Goal: Information Seeking & Learning: Learn about a topic

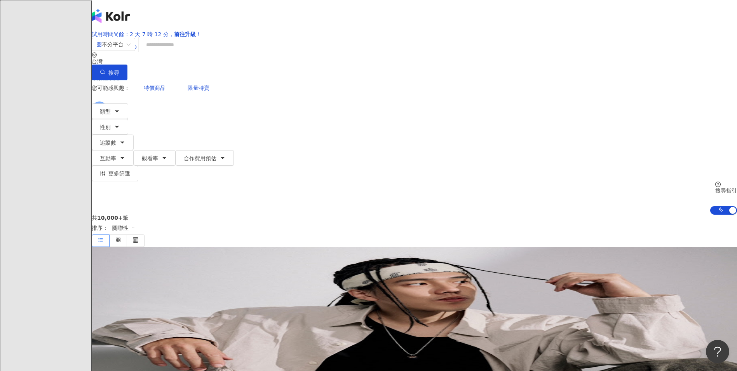
click at [205, 52] on input "search" at bounding box center [173, 44] width 63 height 15
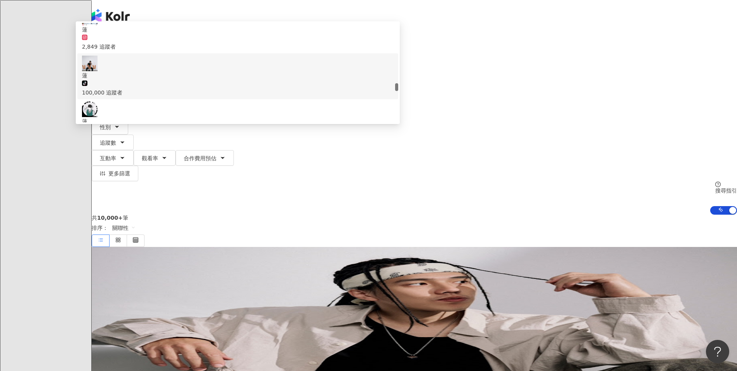
scroll to position [855, 0]
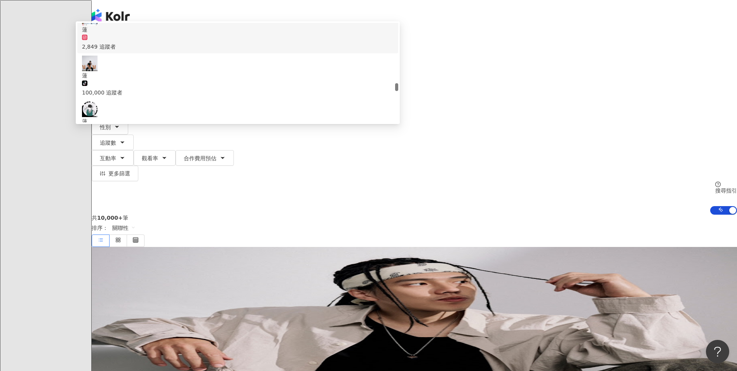
click at [205, 52] on input "*" at bounding box center [173, 44] width 63 height 15
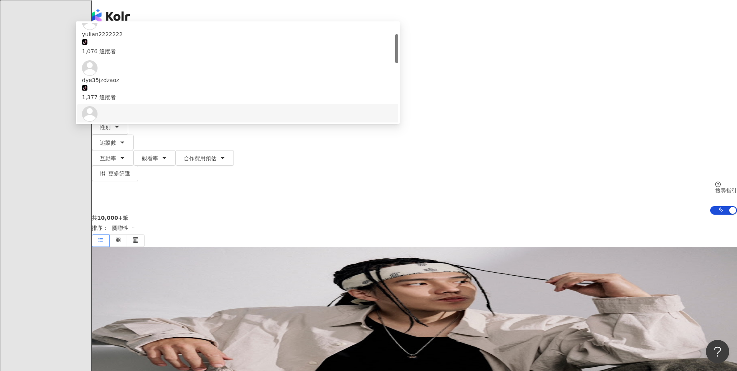
scroll to position [0, 0]
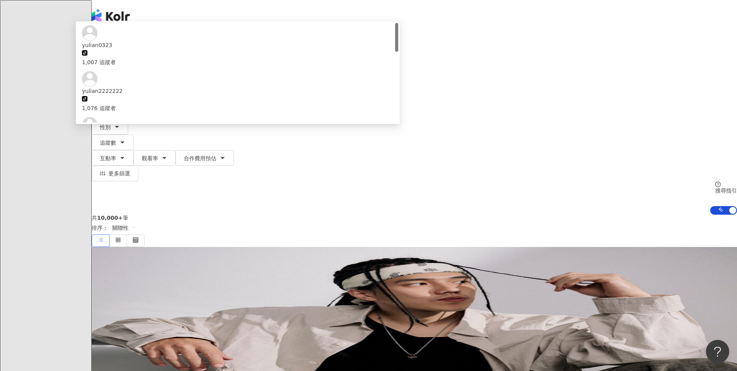
type input "*"
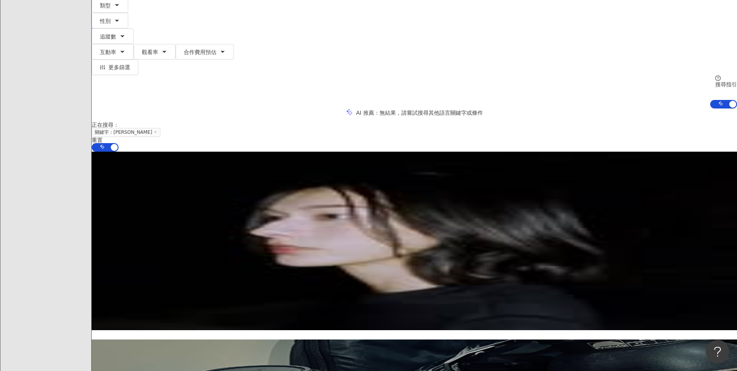
scroll to position [78, 0]
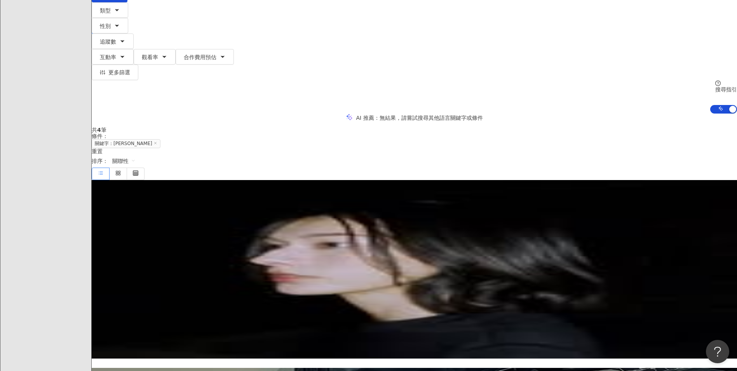
type input "*******"
click at [367, 244] on div "? 1997 180 FREELANCE" at bounding box center [414, 247] width 645 height 6
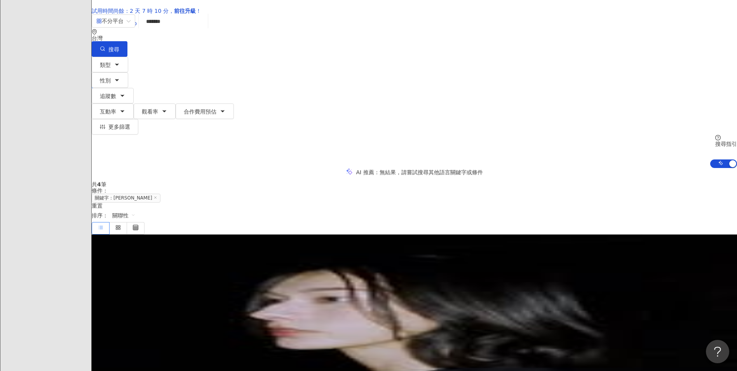
scroll to position [0, 0]
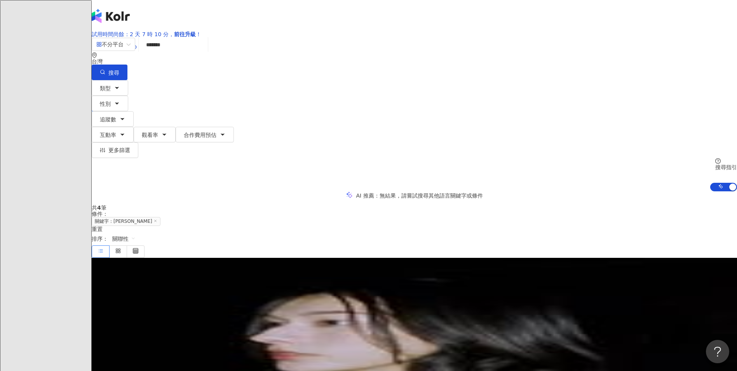
click at [156, 322] on span "? 1997 180 FREELANCE" at bounding box center [124, 325] width 64 height 6
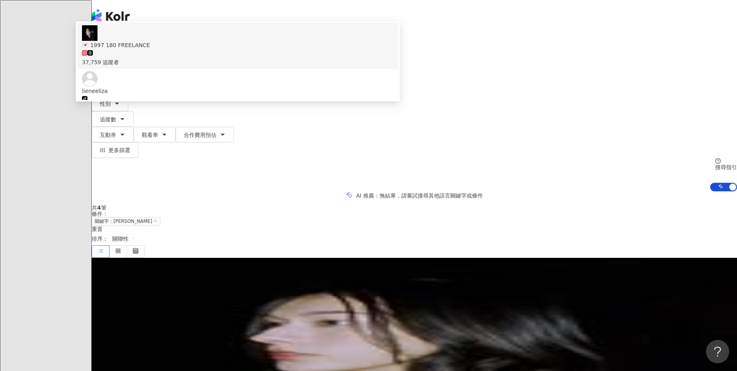
drag, startPoint x: 305, startPoint y: 61, endPoint x: 232, endPoint y: 75, distance: 74.8
click at [232, 75] on div "不分平台 ******* 台灣 搜尋 48a09504-0acc-4571-a49a-4adcf114a590 https://www.tiktok.com/…" at bounding box center [414, 114] width 645 height 154
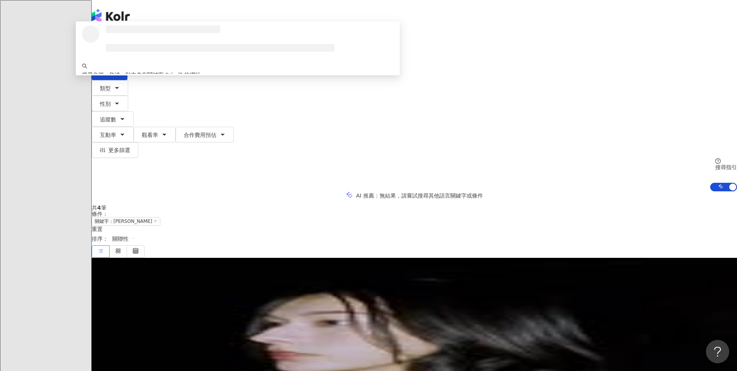
type input "******"
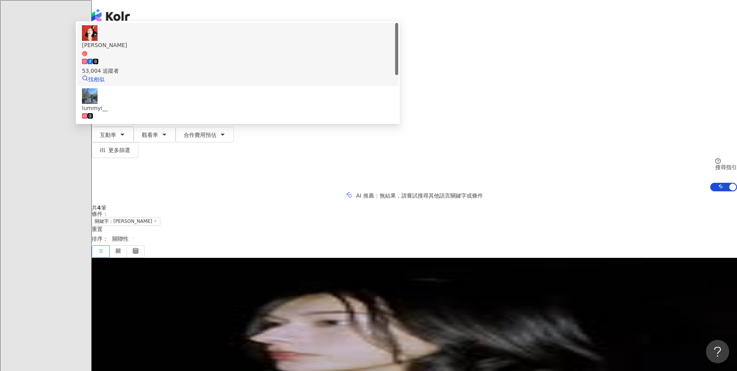
click at [343, 57] on span "[PERSON_NAME]" at bounding box center [238, 49] width 312 height 16
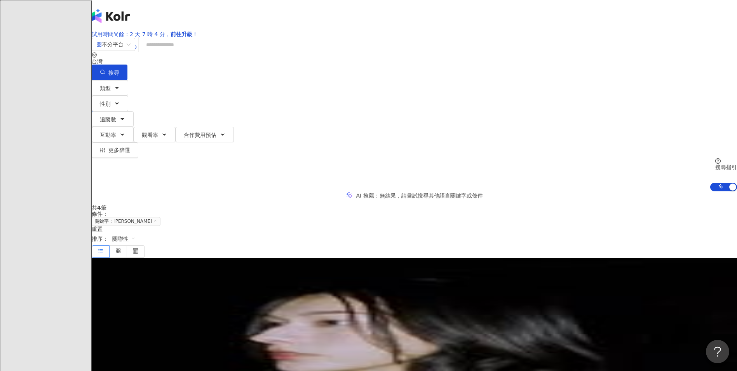
click at [286, 1] on div "el-icon-cs 預約線上 Demo 繁體中文 M" at bounding box center [414, 62] width 645 height 124
click at [259, 15] on div "el-icon-cs 預約線上 Demo 繁體中文 M" at bounding box center [414, 62] width 645 height 124
click at [205, 52] on input "search" at bounding box center [173, 44] width 63 height 15
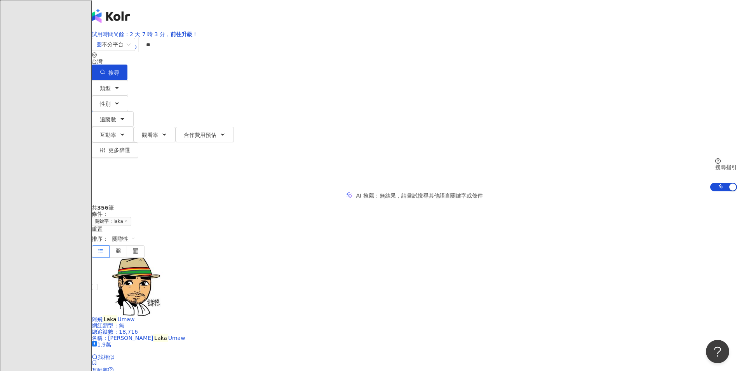
type input "*"
click at [132, 67] on div "不分平台 台灣 搜尋 f26cc5d0-461d-4235-970c-d052fca68208 Lakasek Drianish 1,350 追蹤者 Azla…" at bounding box center [414, 114] width 645 height 154
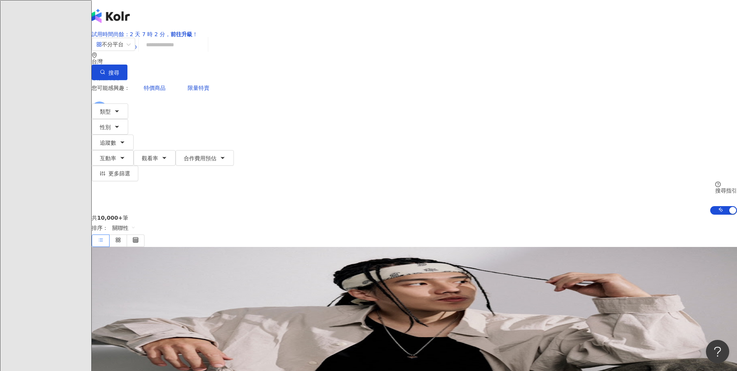
click at [205, 52] on input "search" at bounding box center [173, 44] width 63 height 15
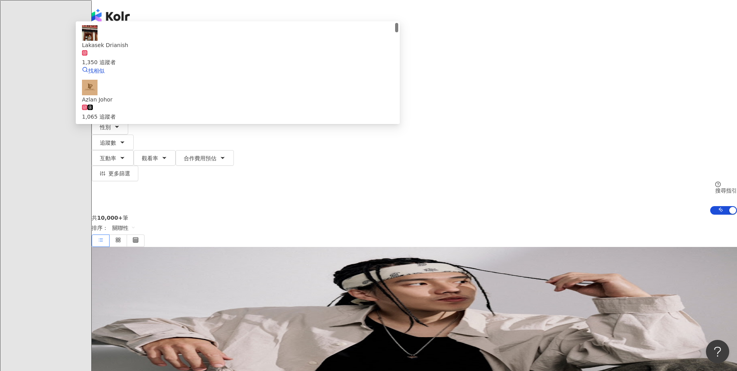
type input "*"
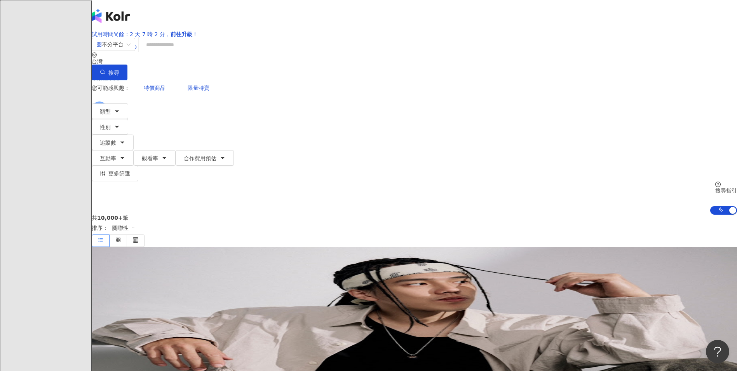
type input "*"
type input "****"
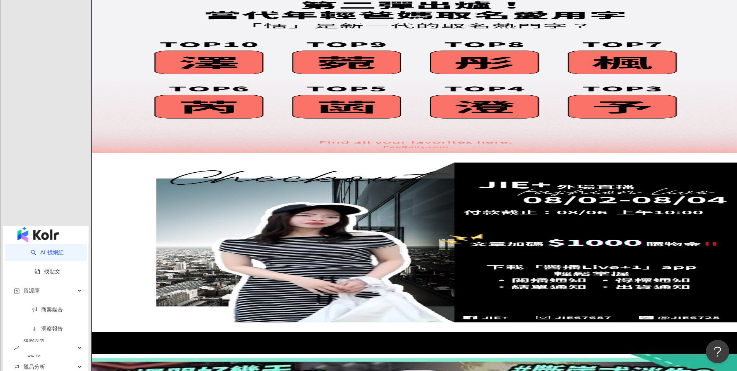
scroll to position [1275, 0]
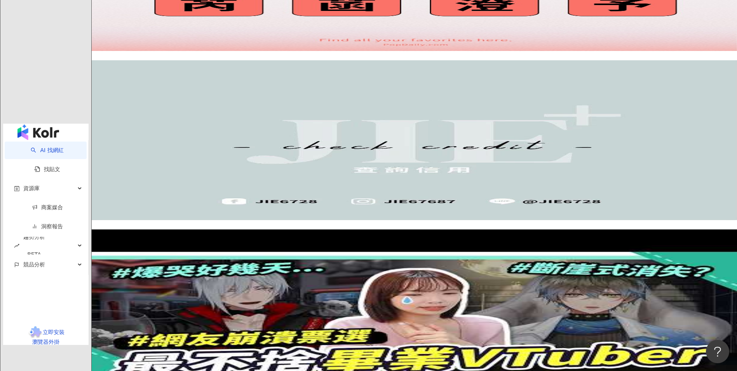
click at [36, 147] on link "AI 找網紅" at bounding box center [47, 150] width 33 height 6
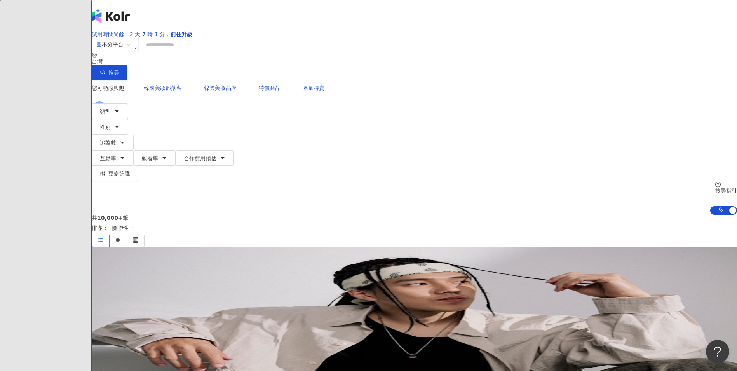
click at [405, 215] on div "共 10,000+ 筆 排序： 關聯性" at bounding box center [414, 231] width 645 height 32
click at [205, 52] on input "search" at bounding box center [173, 44] width 63 height 15
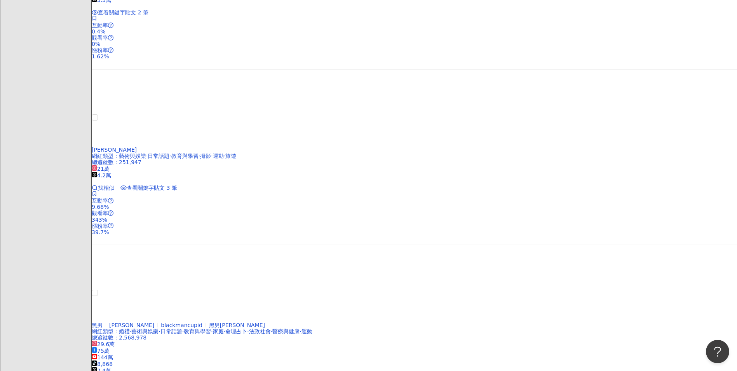
scroll to position [544, 0]
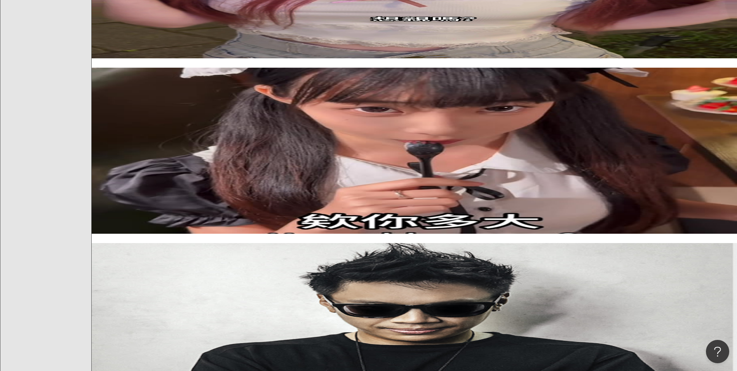
type input "*******"
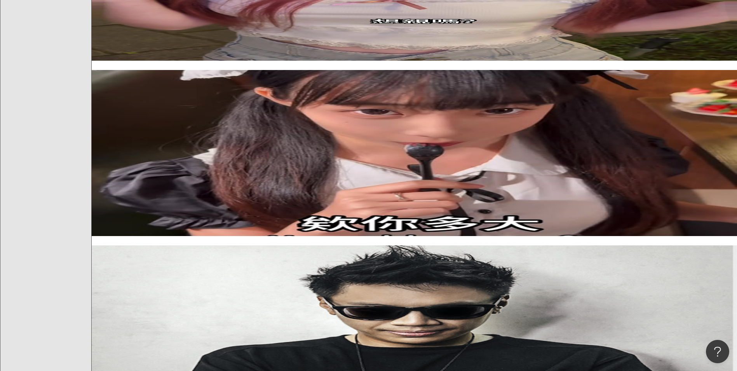
scroll to position [233, 0]
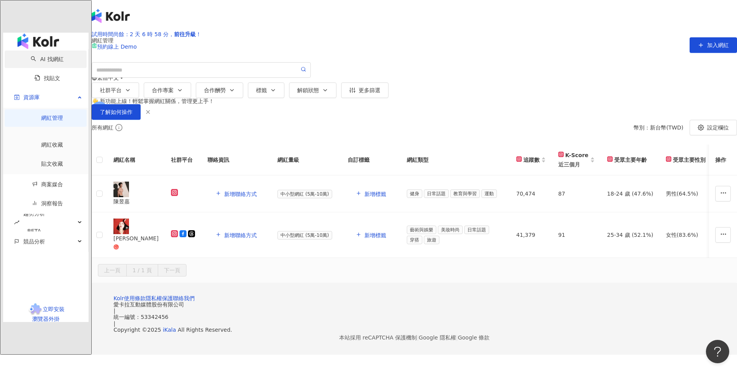
click at [51, 56] on link "AI 找網紅" at bounding box center [47, 59] width 33 height 6
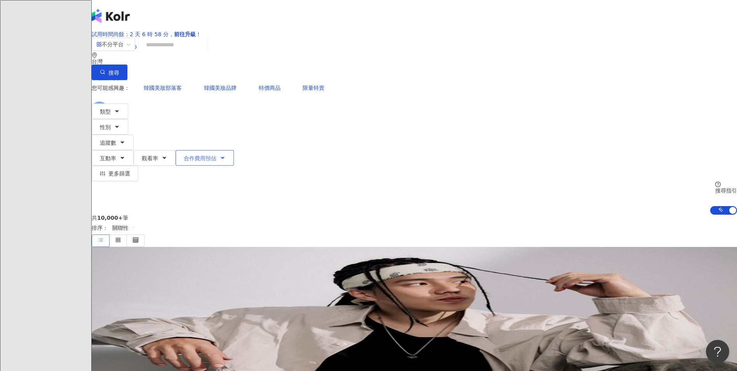
click at [234, 150] on button "合作費用預估" at bounding box center [205, 158] width 58 height 16
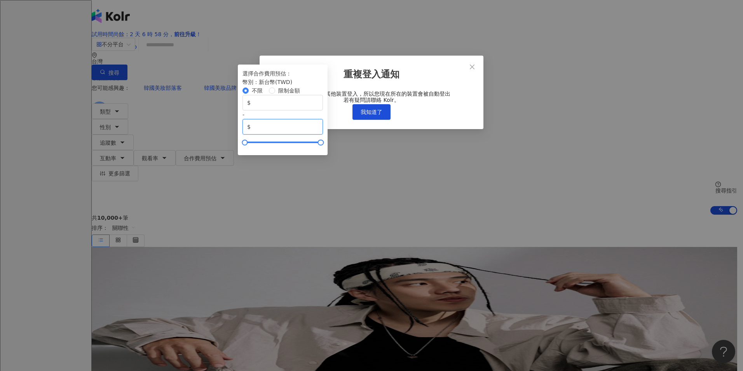
click at [318, 131] on input "*******" at bounding box center [285, 126] width 66 height 9
click at [363, 115] on span "我知道了" at bounding box center [372, 112] width 22 height 6
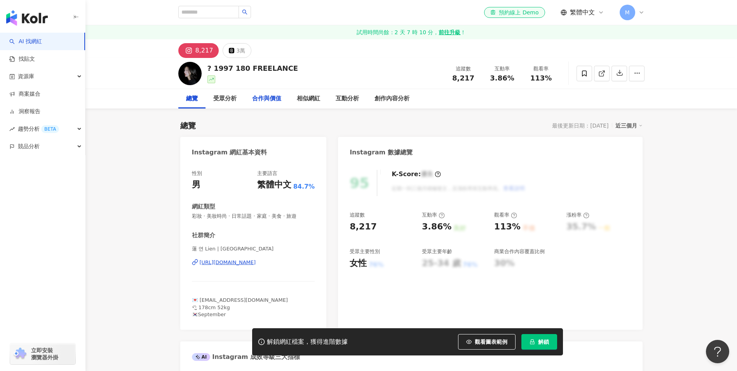
click at [266, 101] on div "合作與價值" at bounding box center [266, 98] width 29 height 9
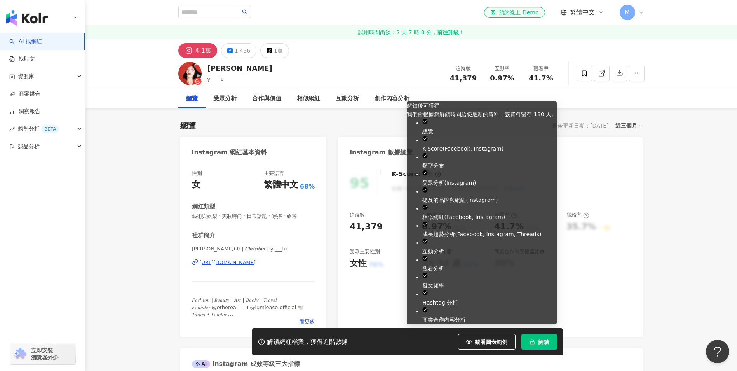
click at [549, 345] on button "解鎖" at bounding box center [540, 342] width 36 height 16
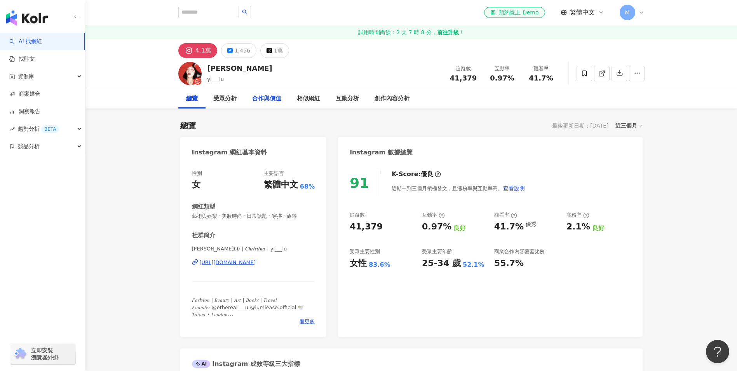
click at [272, 102] on div "合作與價值" at bounding box center [266, 98] width 29 height 9
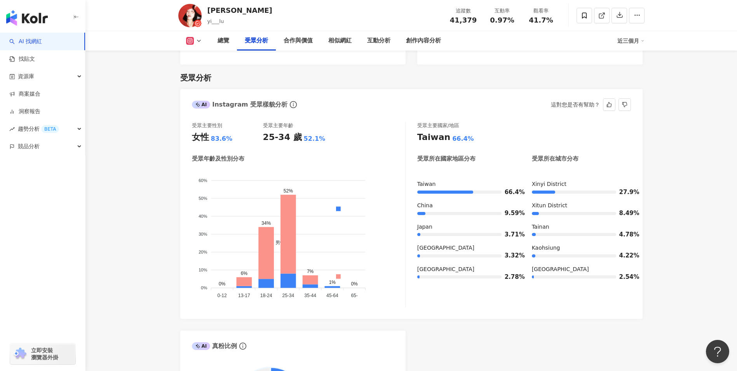
scroll to position [661, 0]
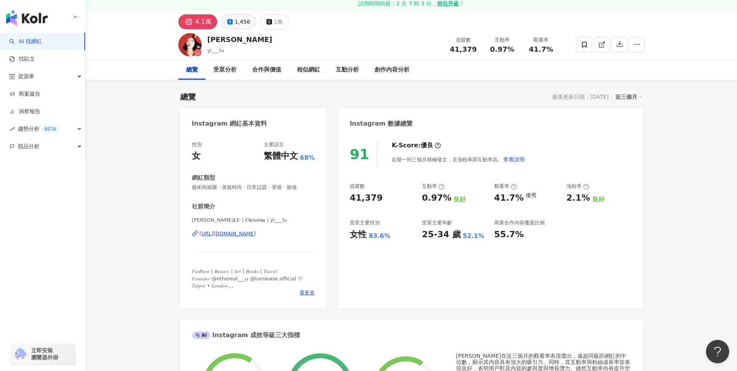
scroll to position [0, 0]
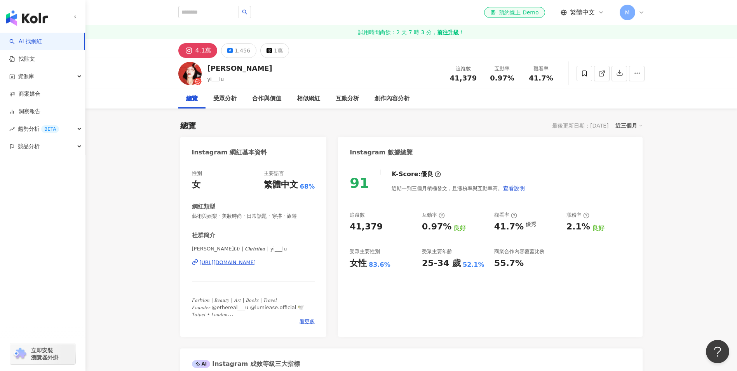
click at [347, 59] on div "盧Yi Lu yi___lu 追蹤數 41,379 互動率 0.97% 觀看率 41.7%" at bounding box center [411, 73] width 497 height 31
click at [188, 9] on input "search" at bounding box center [208, 12] width 61 height 12
click at [293, 11] on div "el-icon-cs 預約線上 Demo 繁體中文 M" at bounding box center [411, 12] width 466 height 25
click at [219, 12] on input "search" at bounding box center [208, 12] width 61 height 12
click at [236, 98] on div "受眾分析" at bounding box center [224, 98] width 23 height 9
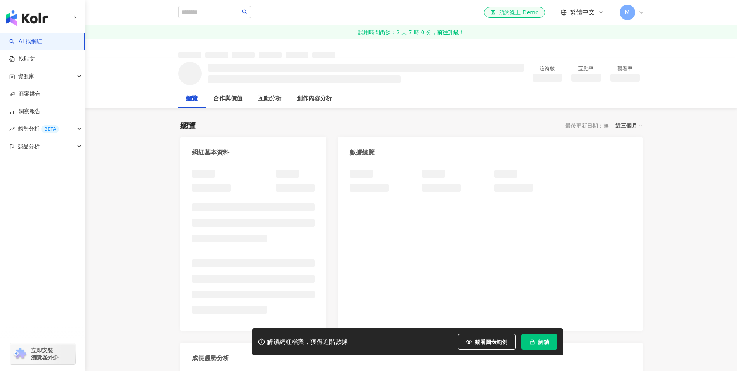
scroll to position [155, 0]
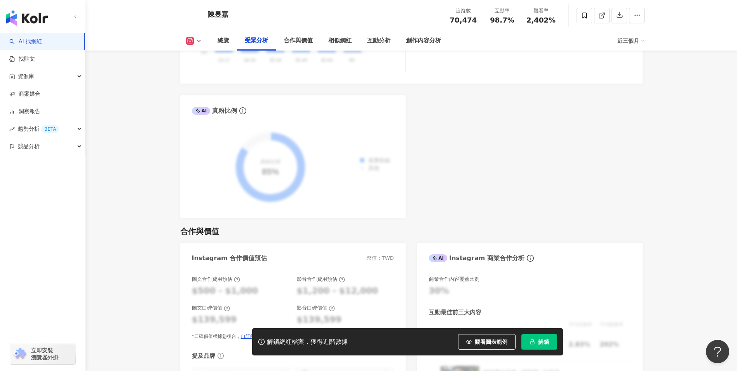
scroll to position [972, 0]
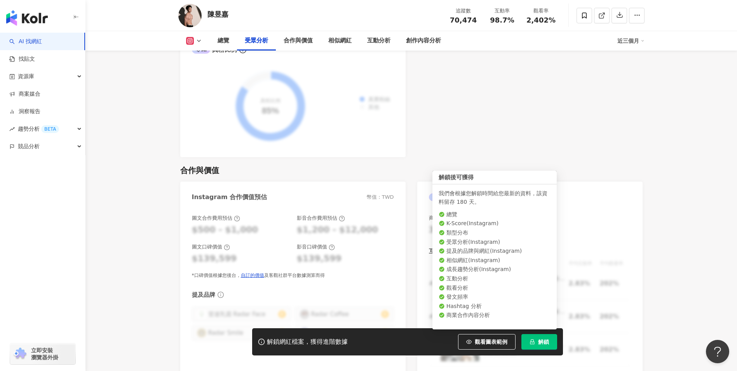
click at [544, 344] on span "解鎖" at bounding box center [543, 341] width 11 height 6
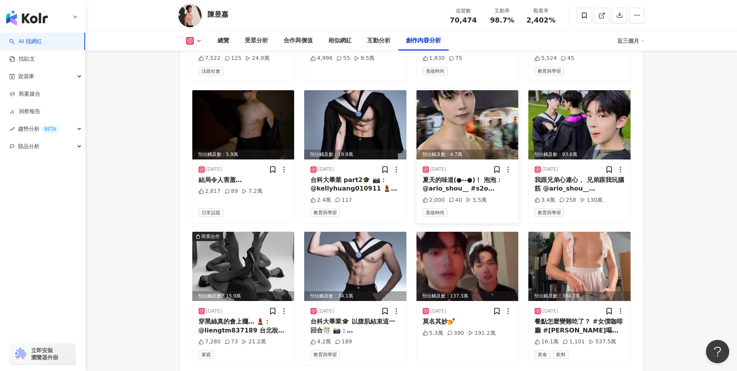
scroll to position [2598, 0]
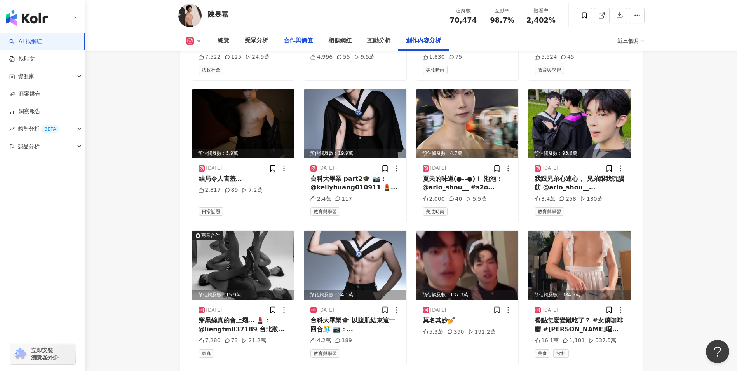
click at [293, 40] on div "合作與價值" at bounding box center [298, 40] width 29 height 9
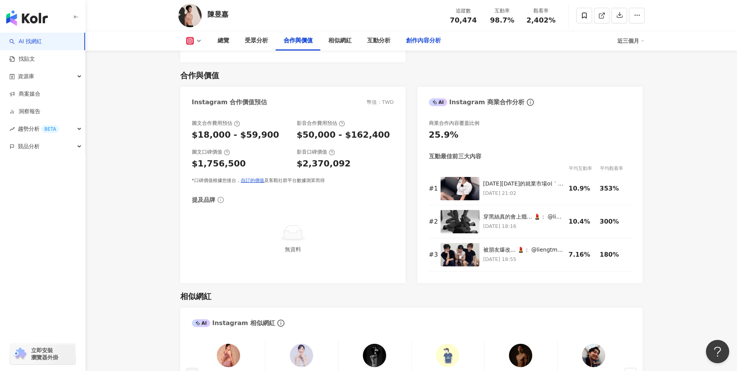
click at [429, 43] on div "創作內容分析" at bounding box center [423, 40] width 35 height 9
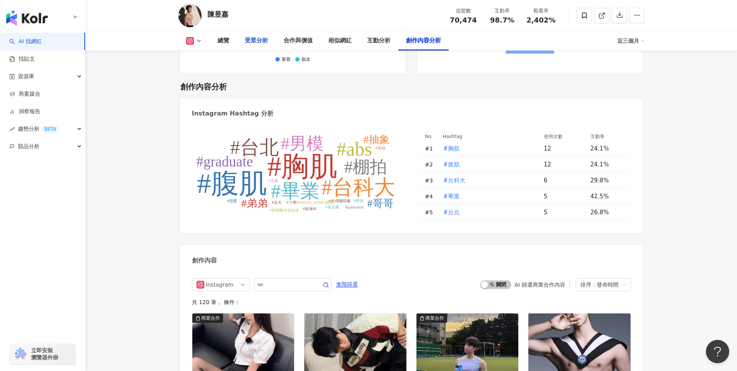
click at [253, 36] on div "受眾分析" at bounding box center [256, 40] width 23 height 9
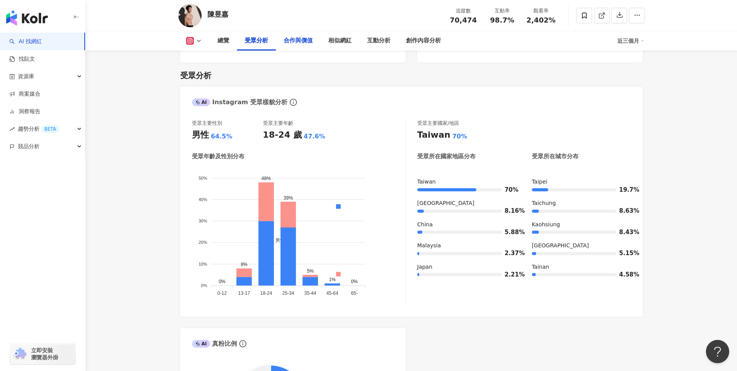
click at [299, 39] on div "合作與價值" at bounding box center [298, 40] width 29 height 9
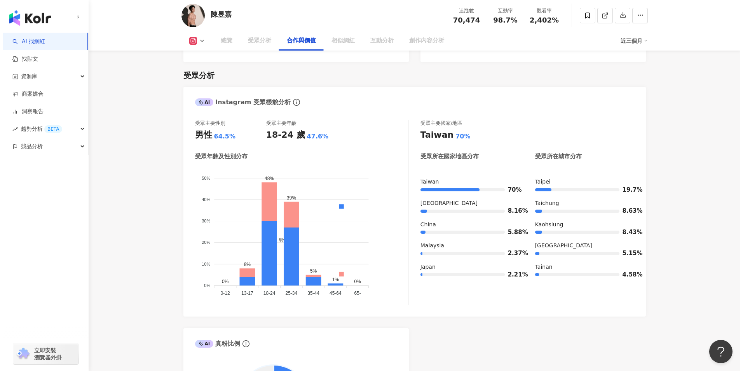
scroll to position [1066, 0]
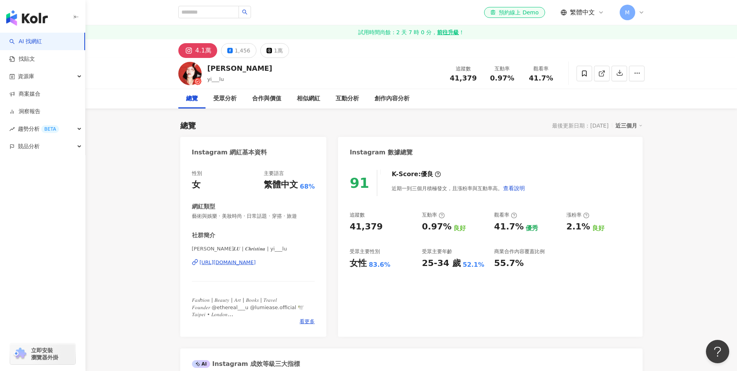
click at [256, 262] on div "[URL][DOMAIN_NAME]" at bounding box center [228, 262] width 56 height 7
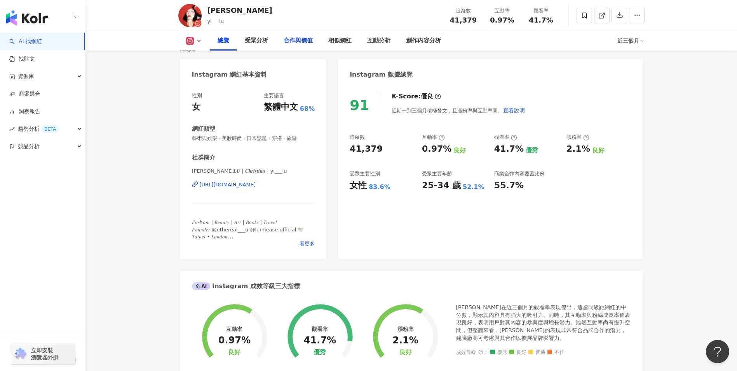
click at [285, 39] on div "合作與價值" at bounding box center [298, 40] width 29 height 9
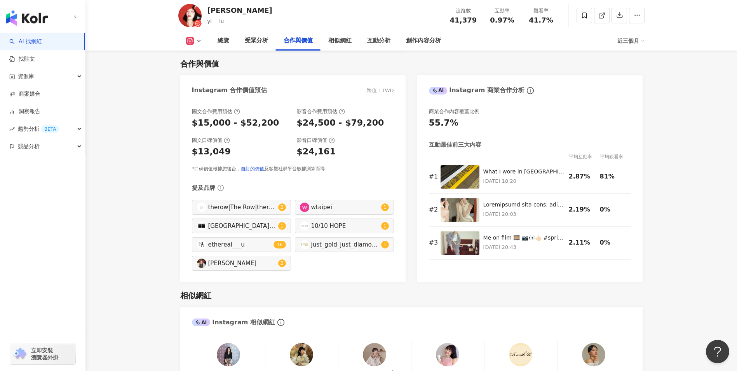
click at [372, 40] on div "互動分析" at bounding box center [378, 40] width 23 height 9
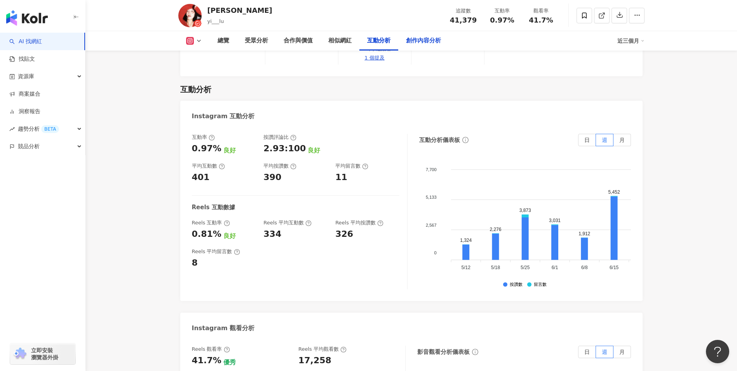
click at [427, 39] on div "創作內容分析" at bounding box center [423, 40] width 35 height 9
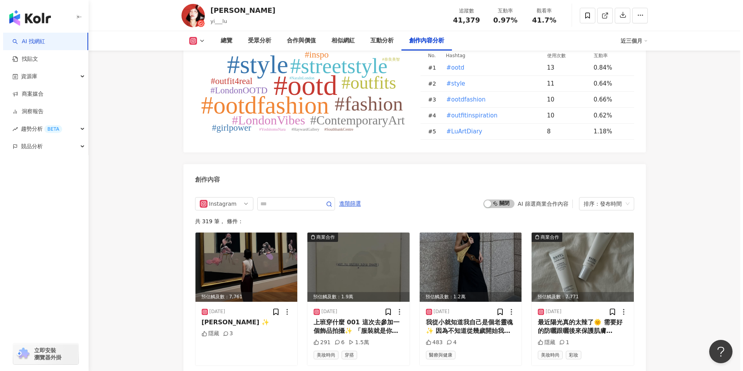
scroll to position [2286, 0]
